Goal: Check status: Check status

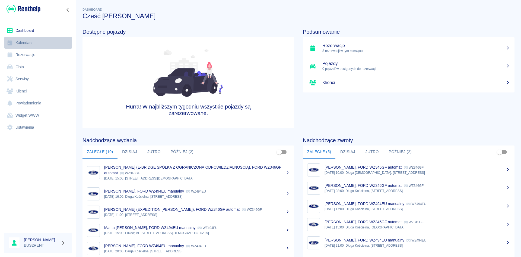
click at [22, 43] on link "Kalendarz" at bounding box center [38, 43] width 68 height 12
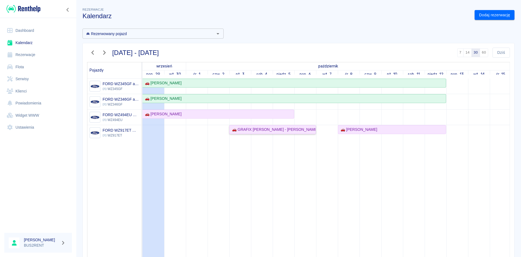
click at [245, 131] on div "🚗 GRAFIX [PERSON_NAME] - [PERSON_NAME]" at bounding box center [273, 130] width 86 height 6
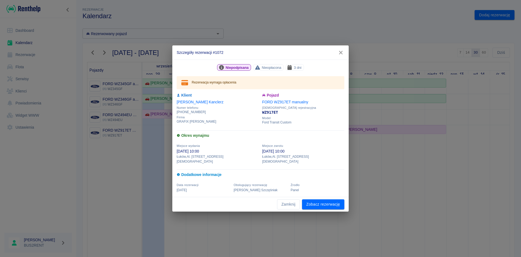
click at [341, 54] on icon "button" at bounding box center [341, 53] width 4 height 4
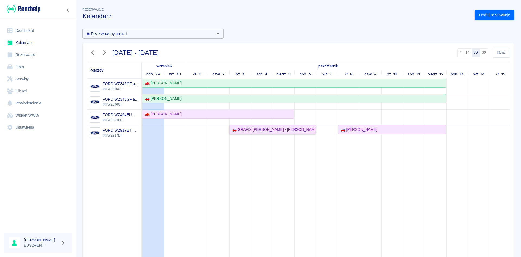
click at [271, 129] on div "🚗 GRAFIX [PERSON_NAME] - [PERSON_NAME]" at bounding box center [273, 130] width 86 height 6
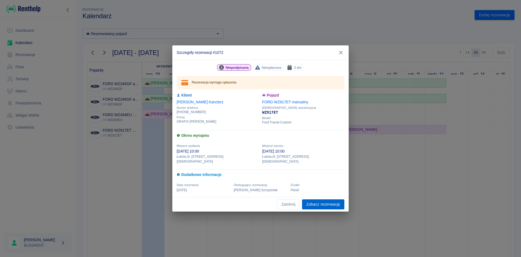
click at [316, 202] on link "Zobacz rezerwację" at bounding box center [323, 204] width 42 height 10
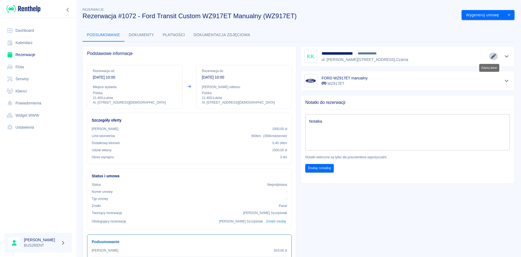
click at [491, 55] on icon "Edytuj dane" at bounding box center [493, 56] width 5 height 5
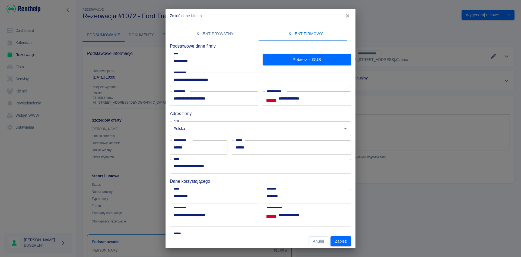
drag, startPoint x: 348, startPoint y: 15, endPoint x: 334, endPoint y: 32, distance: 21.8
click at [348, 15] on icon "button" at bounding box center [348, 16] width 4 height 4
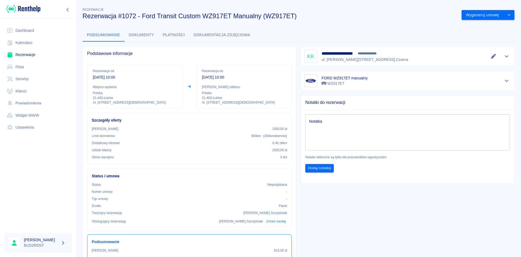
click at [33, 42] on link "Kalendarz" at bounding box center [38, 43] width 68 height 12
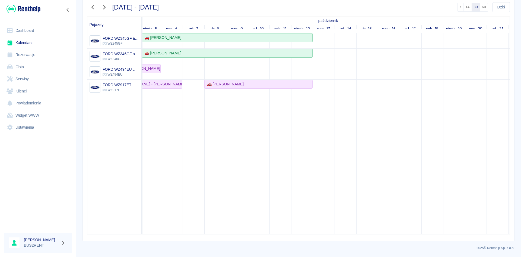
scroll to position [0, 132]
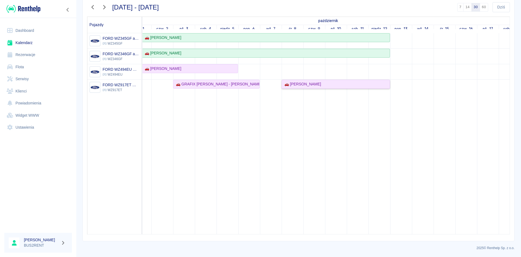
click at [321, 83] on div "🚗 [PERSON_NAME]" at bounding box center [335, 84] width 107 height 6
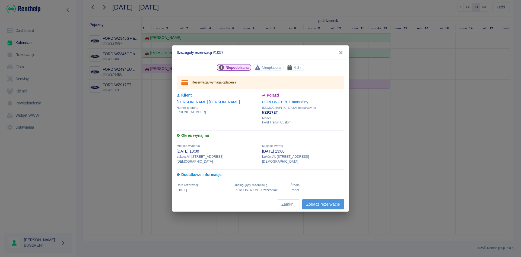
click at [313, 202] on link "Zobacz rezerwację" at bounding box center [323, 204] width 42 height 10
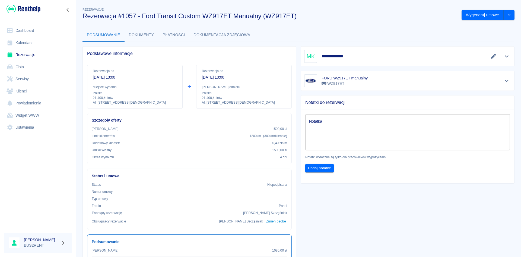
click at [34, 45] on link "Kalendarz" at bounding box center [38, 43] width 68 height 12
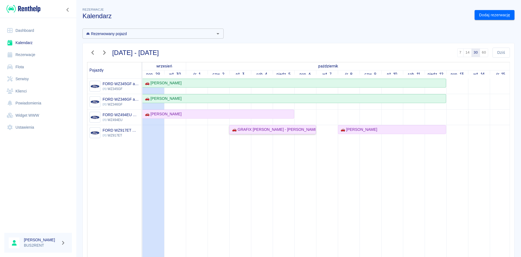
click at [282, 129] on div "🚗 GRAFIX [PERSON_NAME] - [PERSON_NAME]" at bounding box center [273, 130] width 86 height 6
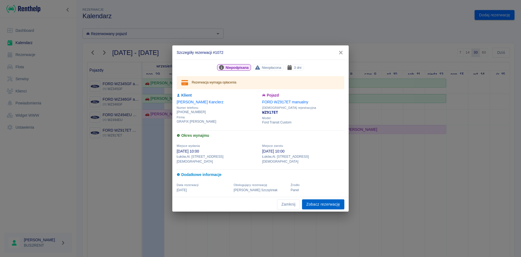
click at [332, 201] on link "Zobacz rezerwację" at bounding box center [323, 204] width 42 height 10
